Goal: Task Accomplishment & Management: Complete application form

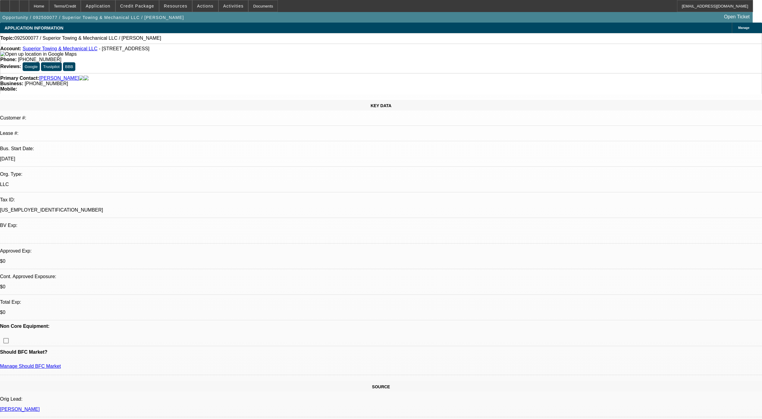
select select "0"
select select "2"
select select "0.1"
select select "4"
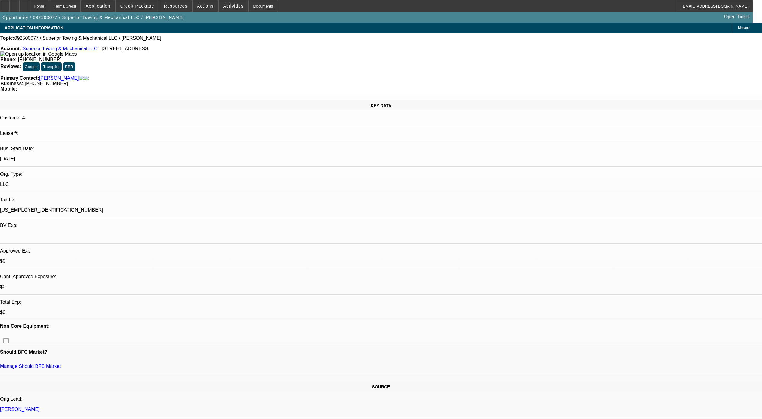
scroll to position [898, 0]
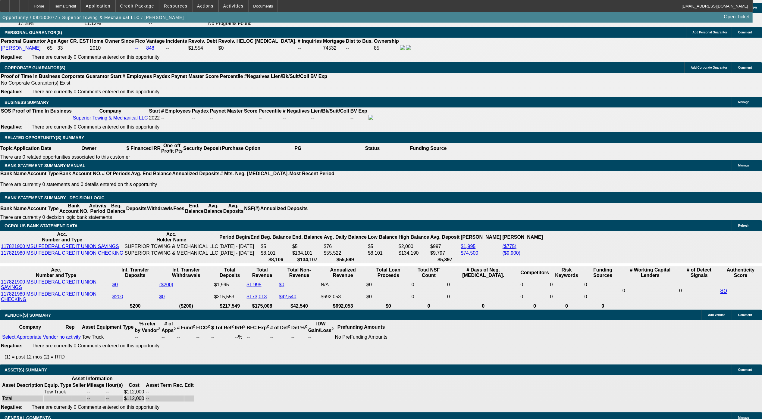
click at [704, 308] on div "APPLICATION INFORMATION Manage Topic: 092500077 / Superior Towing & Mechanical …" at bounding box center [381, 255] width 762 height 2262
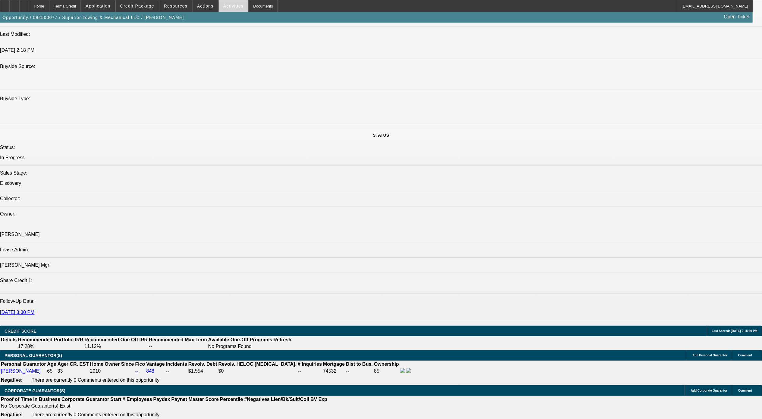
scroll to position [457, 0]
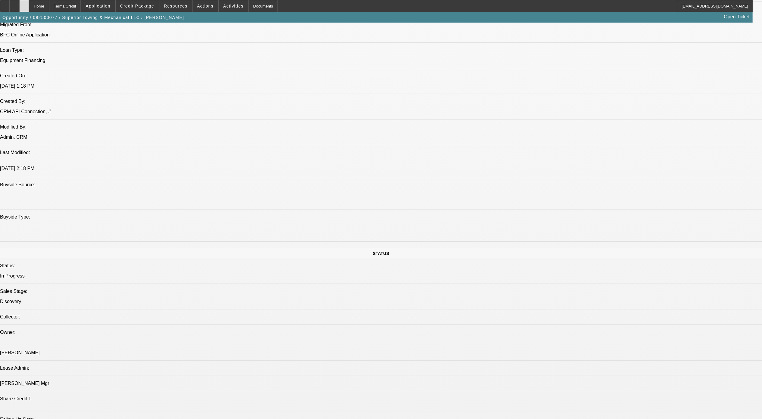
click at [29, 3] on div at bounding box center [24, 6] width 10 height 12
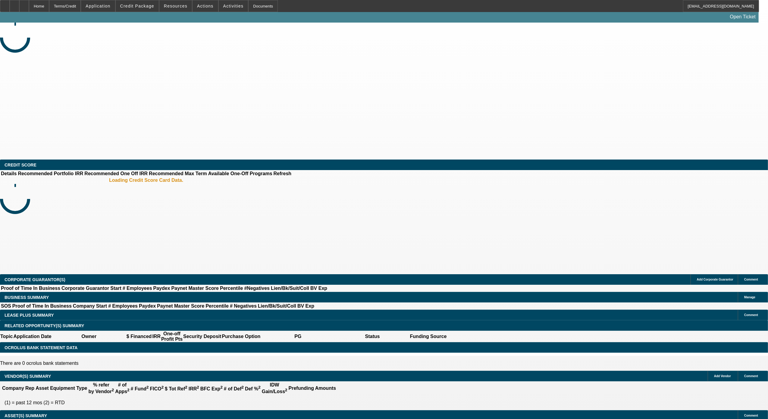
select select "0"
select select "3"
select select "0"
select select "6"
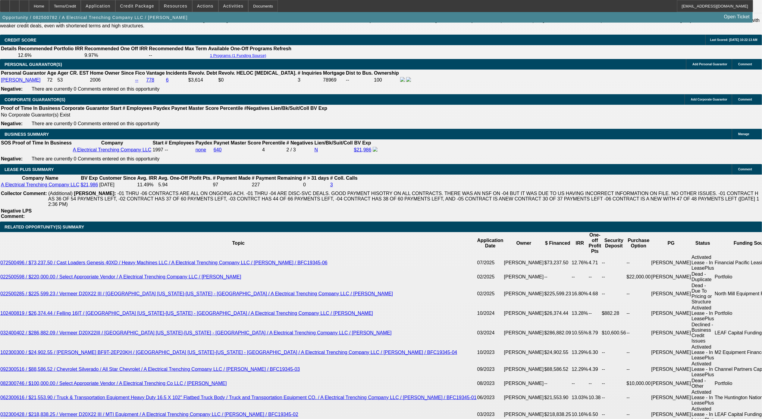
scroll to position [1004, 0]
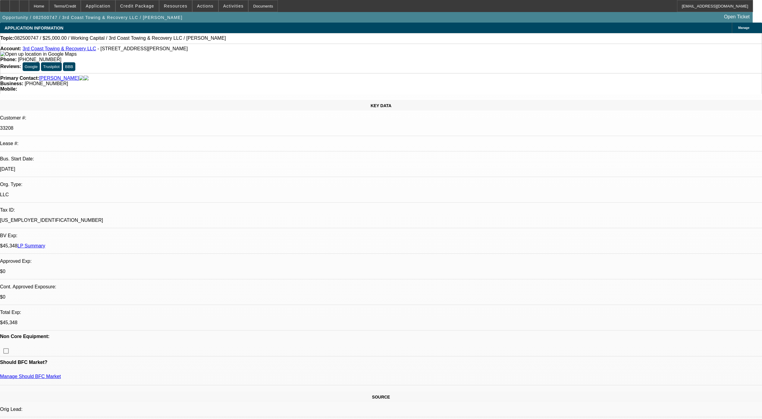
select select "0"
select select "2"
select select "0.1"
select select "4"
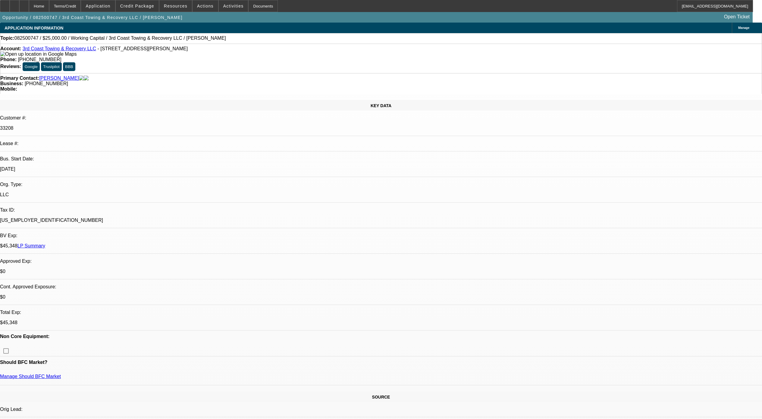
scroll to position [94, 0]
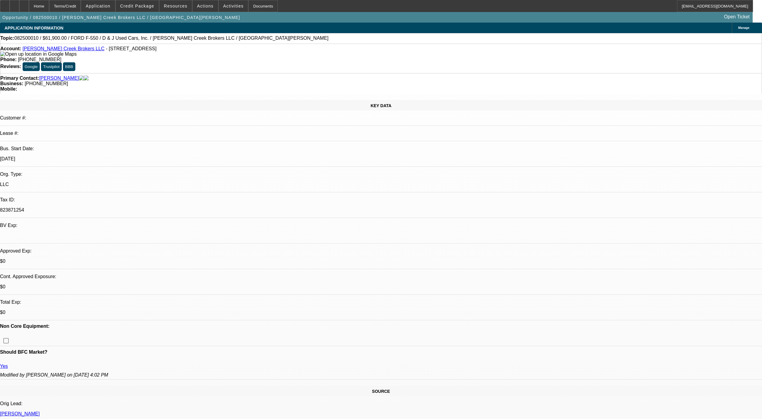
select select "0"
select select "3"
select select "0"
select select "6"
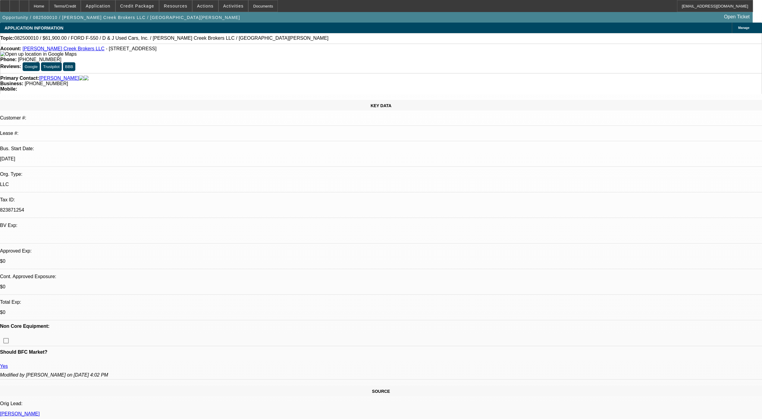
select select "0"
select select "3"
select select "0.1"
select select "4"
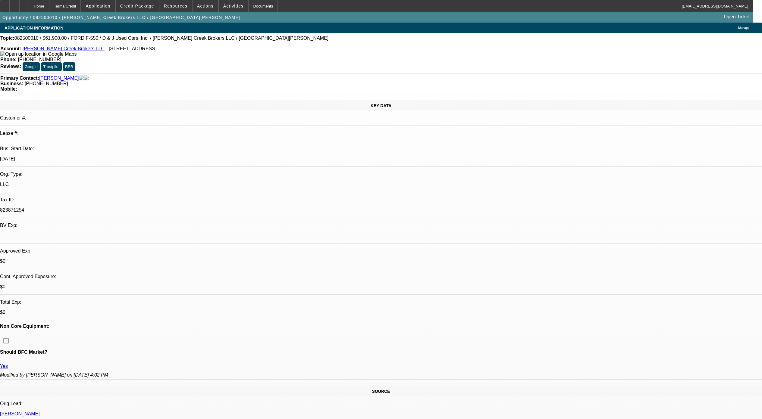
select select "0"
select select "3"
select select "0.1"
select select "4"
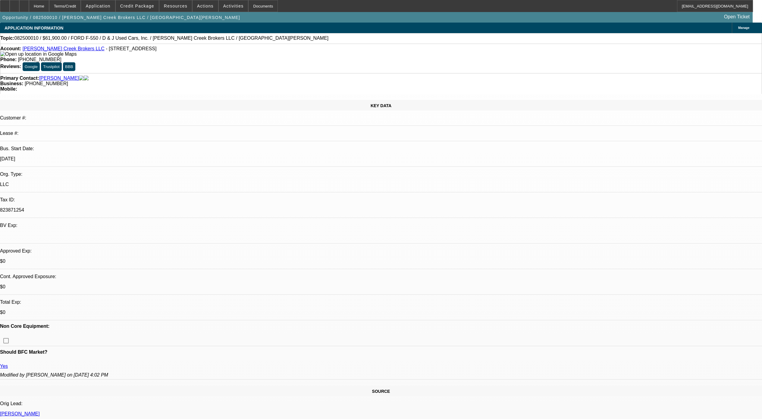
select select "0"
select select "3"
select select "0.1"
select select "4"
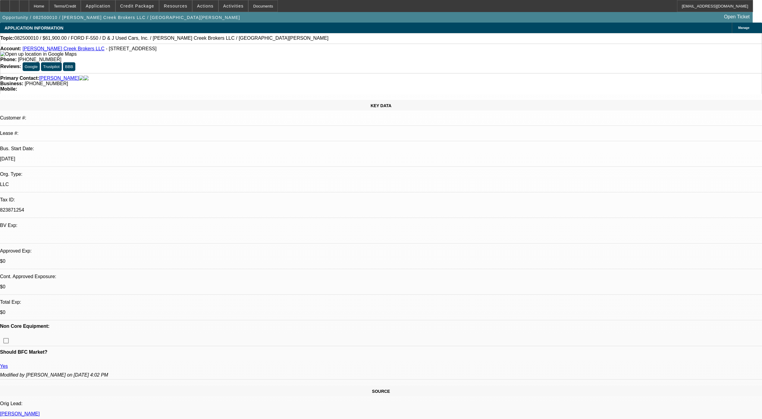
scroll to position [179, 0]
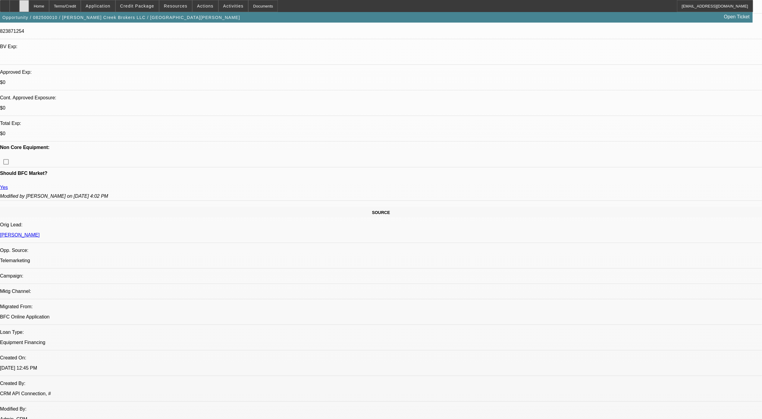
click at [29, 7] on div at bounding box center [24, 6] width 10 height 12
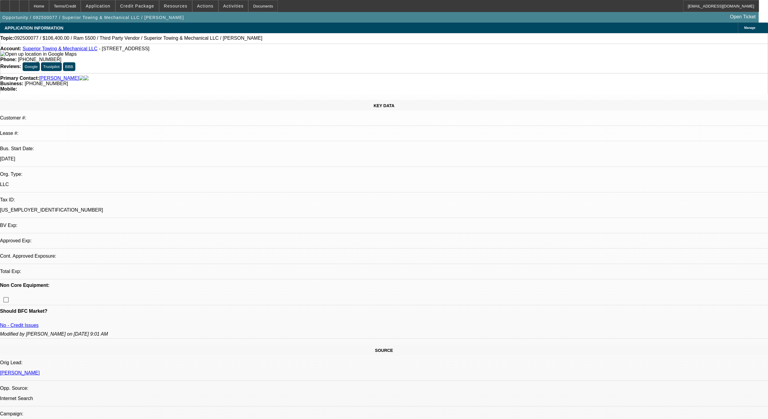
select select "2"
select select "0"
select select "6"
select select "0"
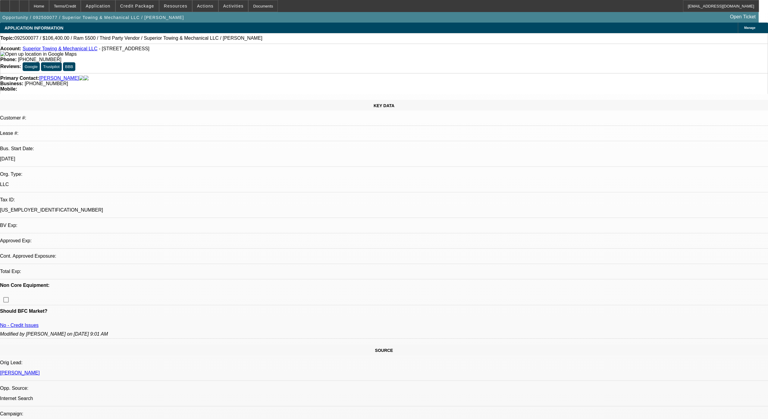
select select "0"
select select "3"
select select "0"
select select "6"
select select "0"
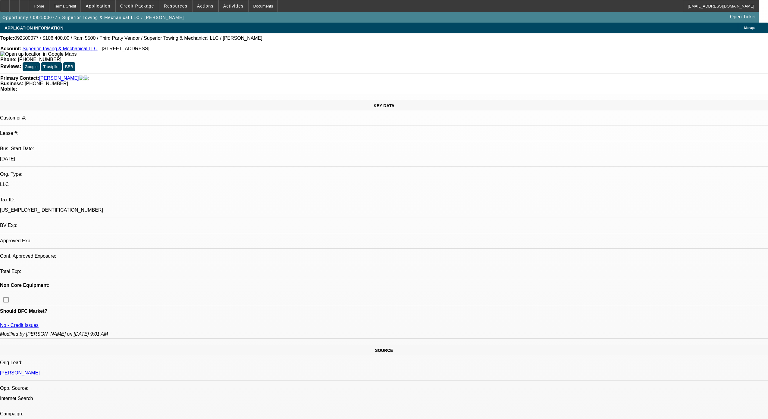
select select "0"
select select "3"
select select "0"
select select "6"
select select "0"
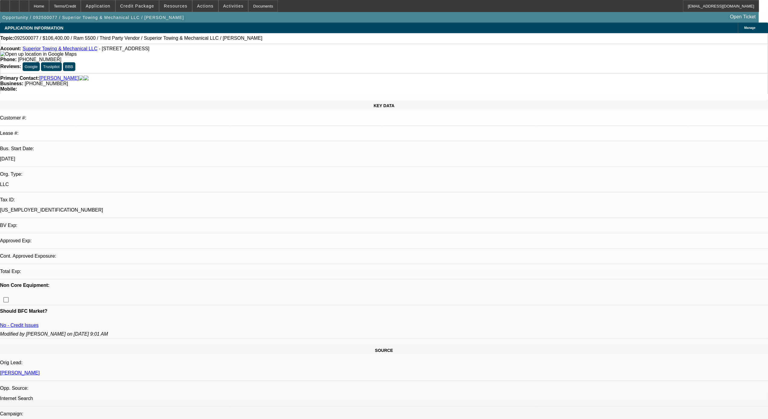
select select "0"
select select "2"
select select "0"
select select "6"
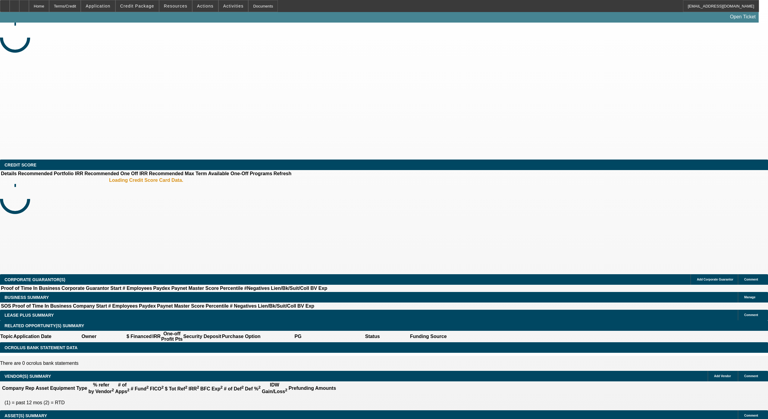
select select "0"
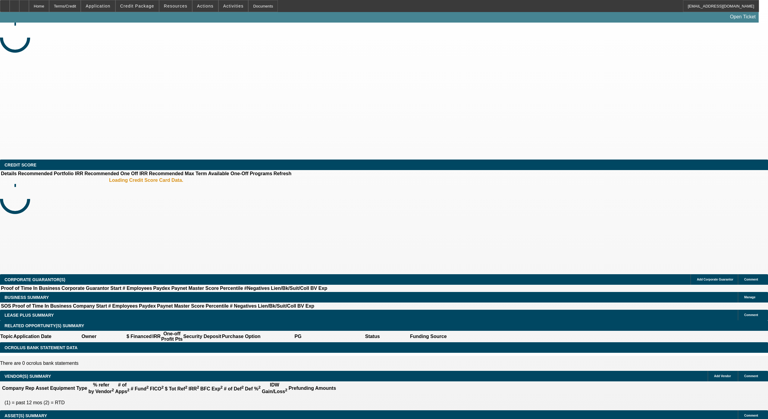
select select "0"
select select "0.1"
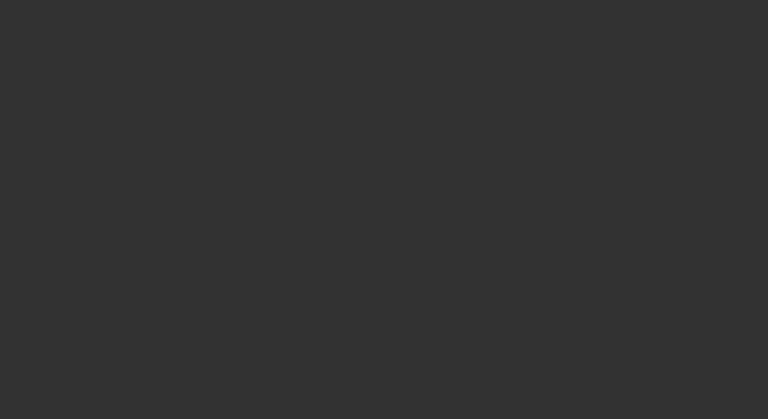
select select "1"
select select "2"
select select "6"
select select "1"
select select "2"
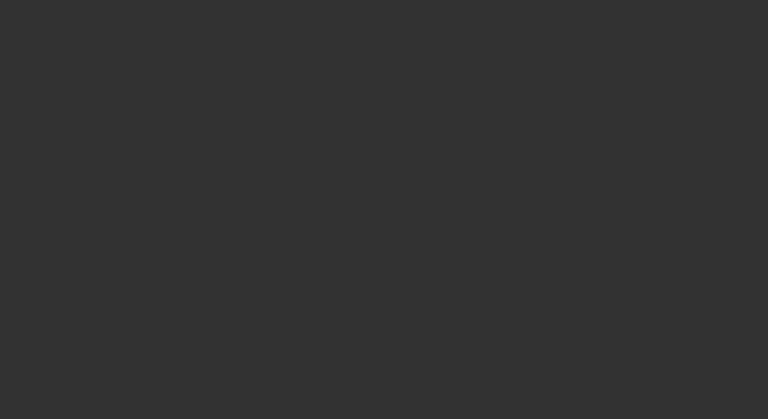
select select "6"
select select "1"
select select "3"
select select "6"
select select "1"
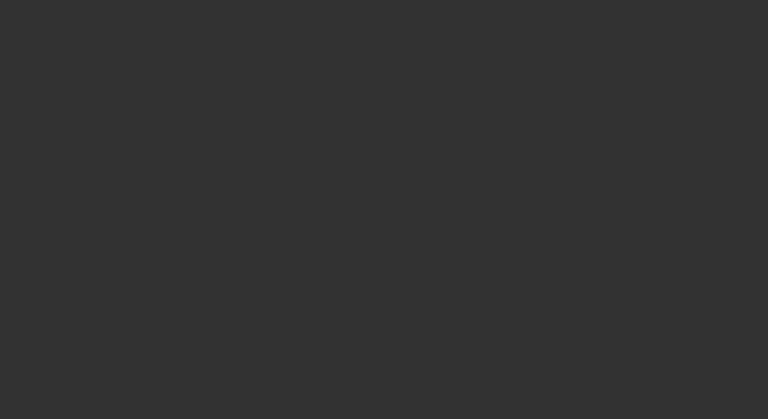
select select "3"
select select "4"
